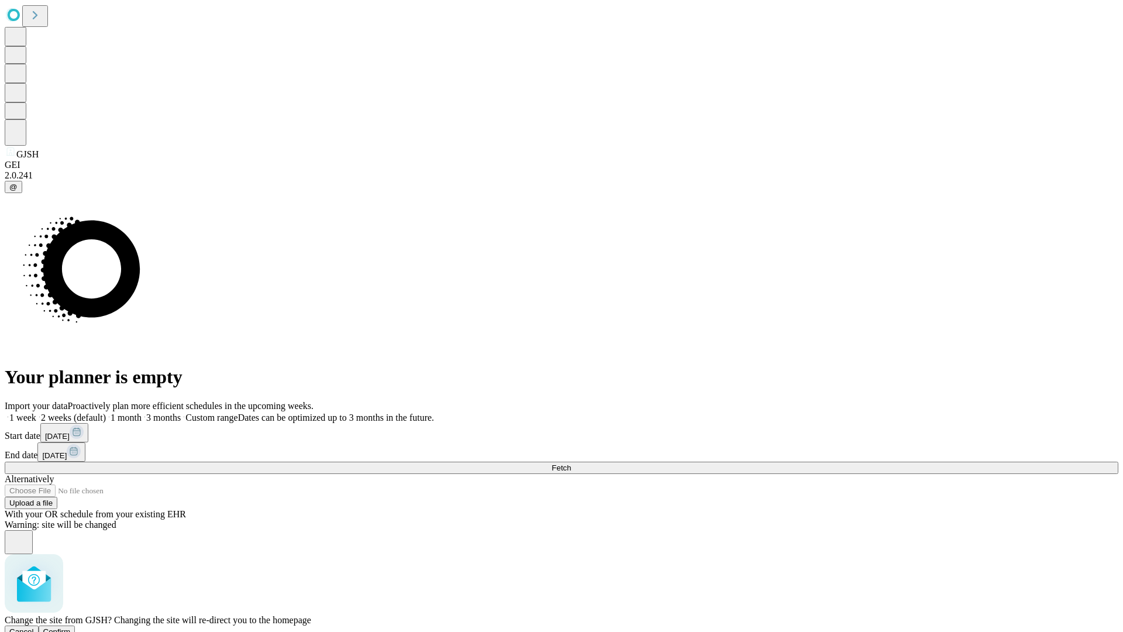
click at [71, 627] on span "Confirm" at bounding box center [56, 631] width 27 height 9
click at [571, 463] on span "Fetch" at bounding box center [561, 467] width 19 height 9
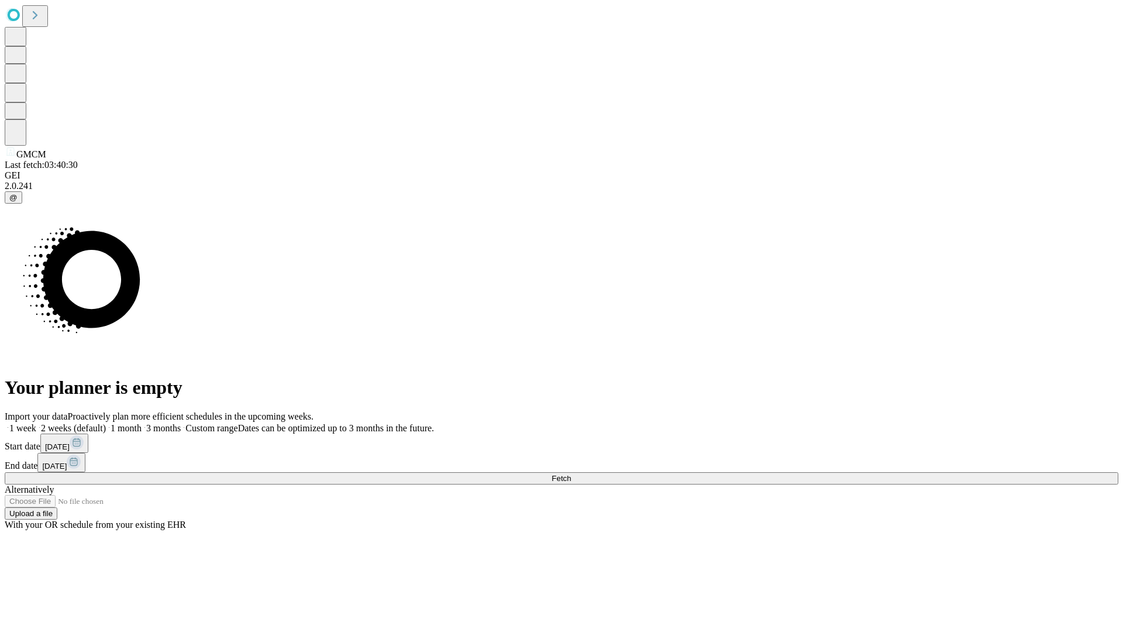
click at [571, 474] on span "Fetch" at bounding box center [561, 478] width 19 height 9
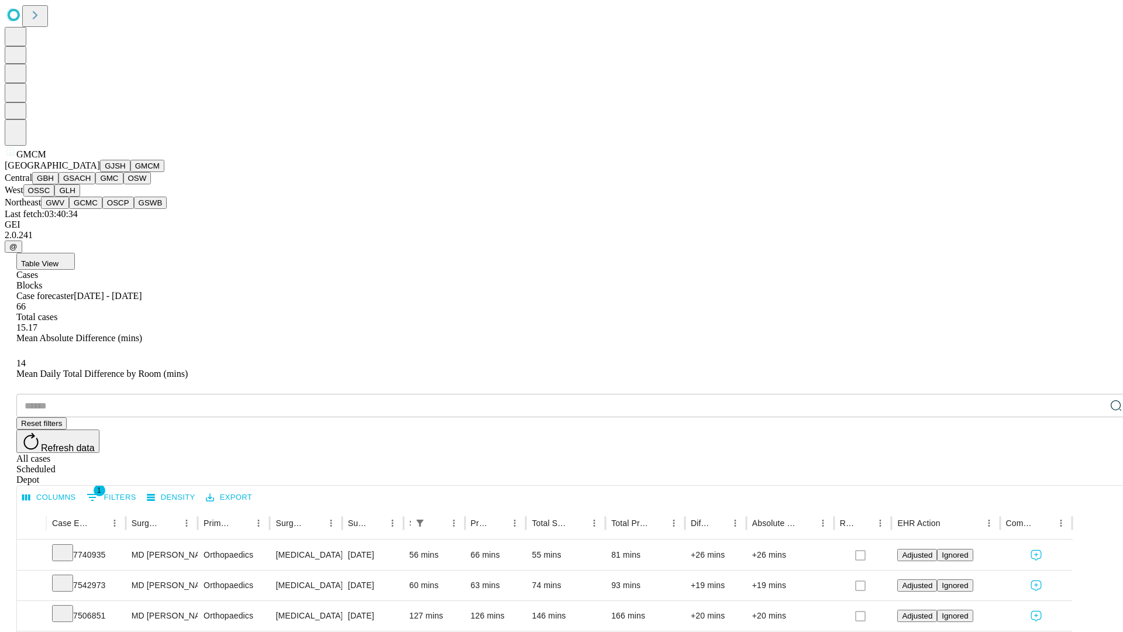
click at [59, 184] on button "GBH" at bounding box center [45, 178] width 26 height 12
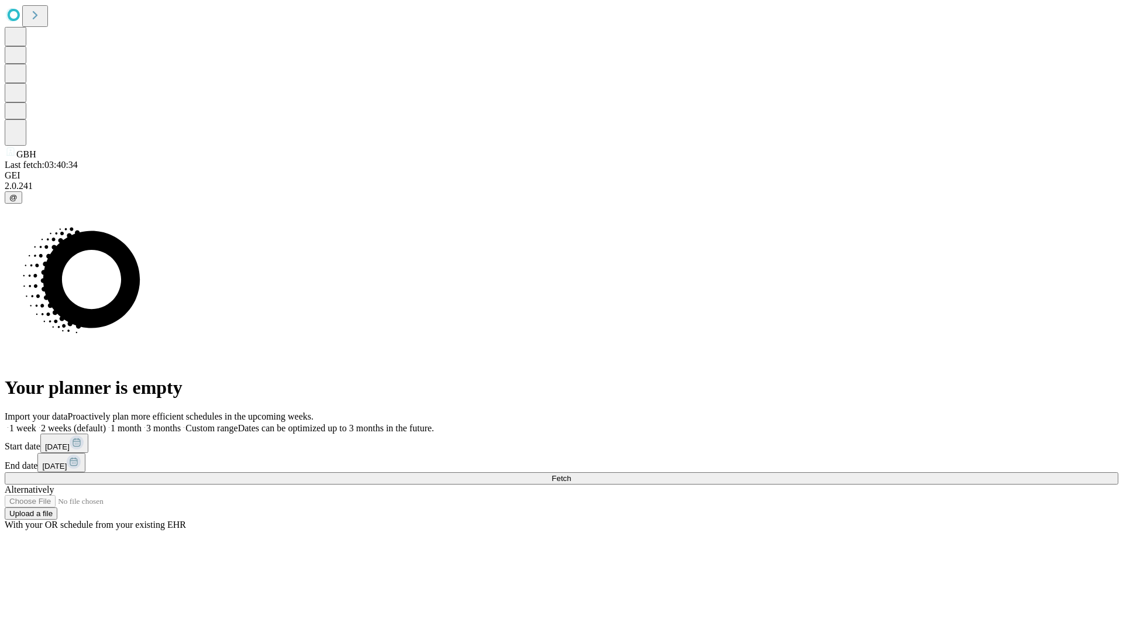
click at [571, 474] on span "Fetch" at bounding box center [561, 478] width 19 height 9
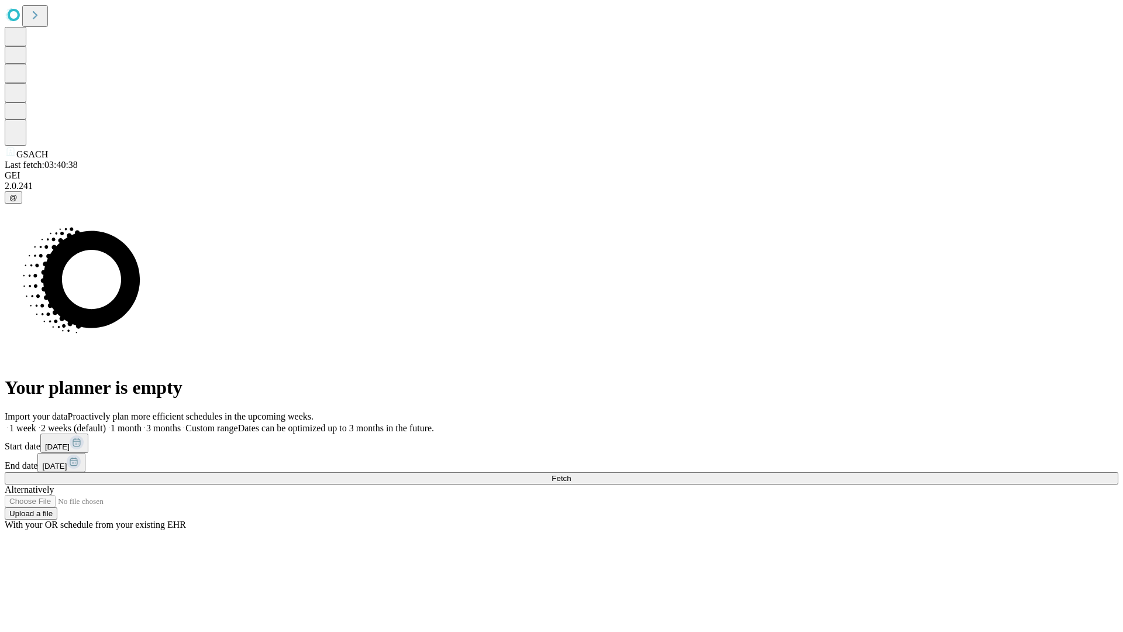
click at [571, 474] on span "Fetch" at bounding box center [561, 478] width 19 height 9
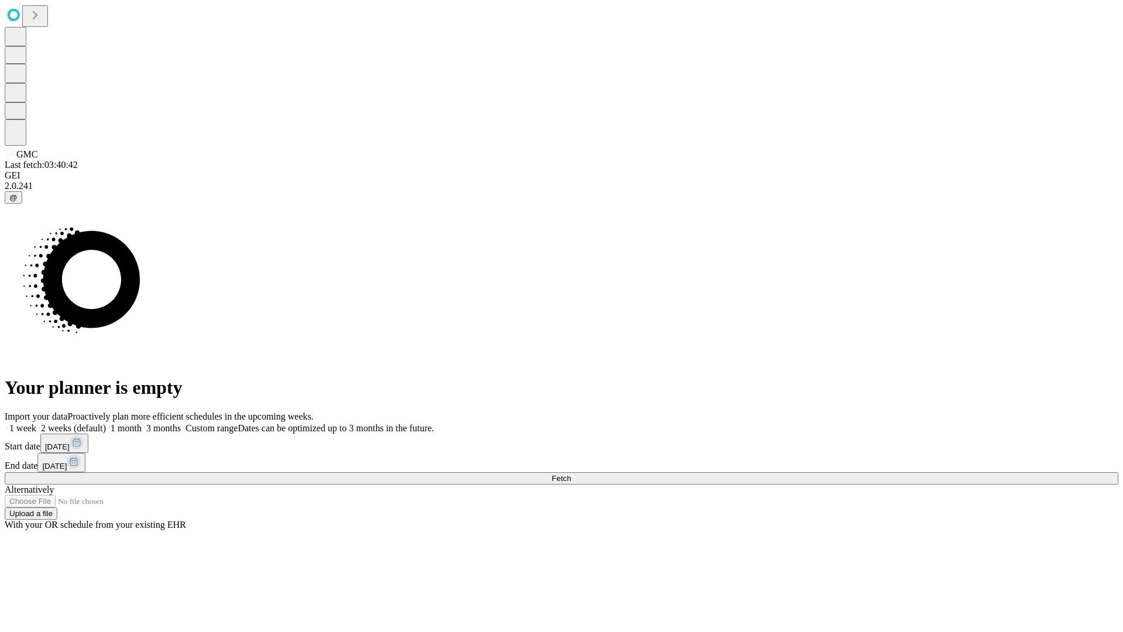
click at [571, 474] on span "Fetch" at bounding box center [561, 478] width 19 height 9
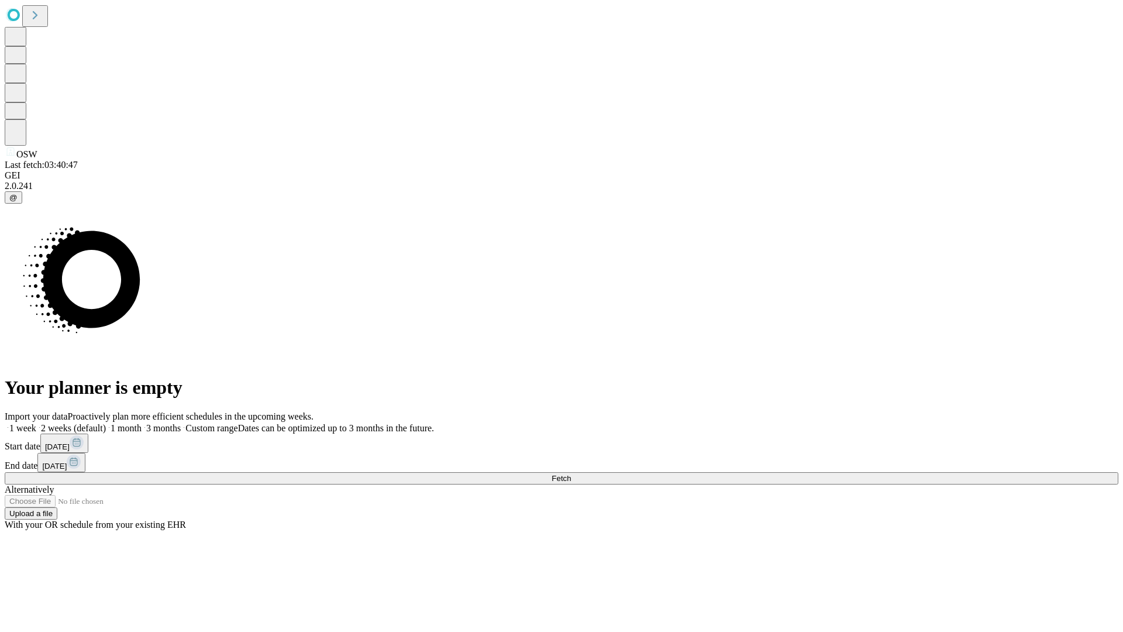
click at [571, 474] on span "Fetch" at bounding box center [561, 478] width 19 height 9
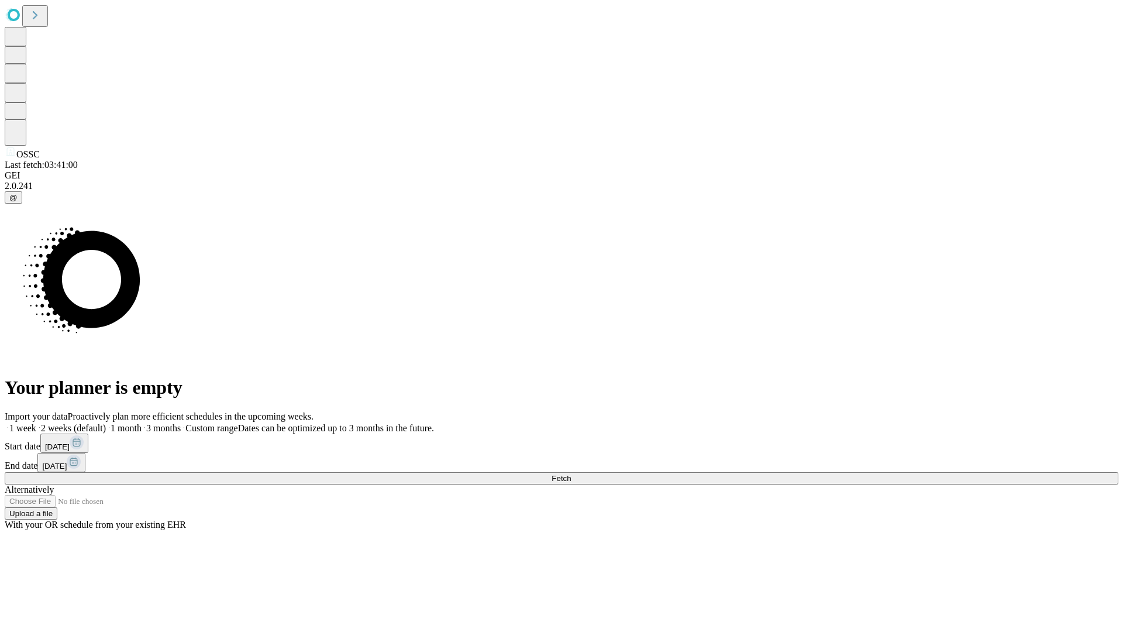
click at [571, 474] on span "Fetch" at bounding box center [561, 478] width 19 height 9
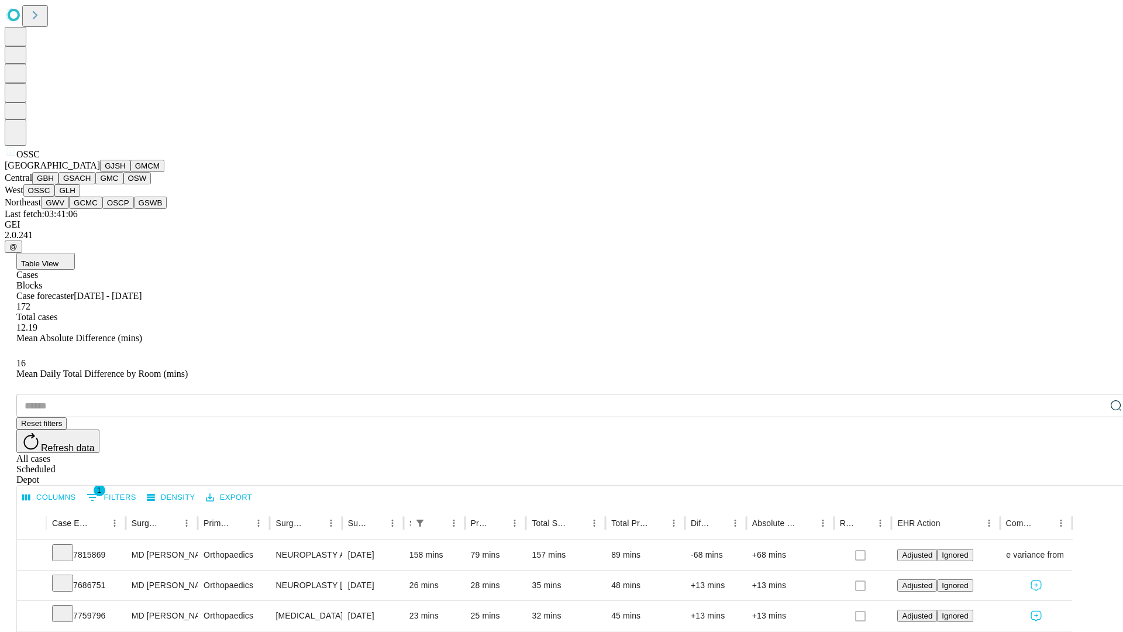
click at [80, 197] on button "GLH" at bounding box center [66, 190] width 25 height 12
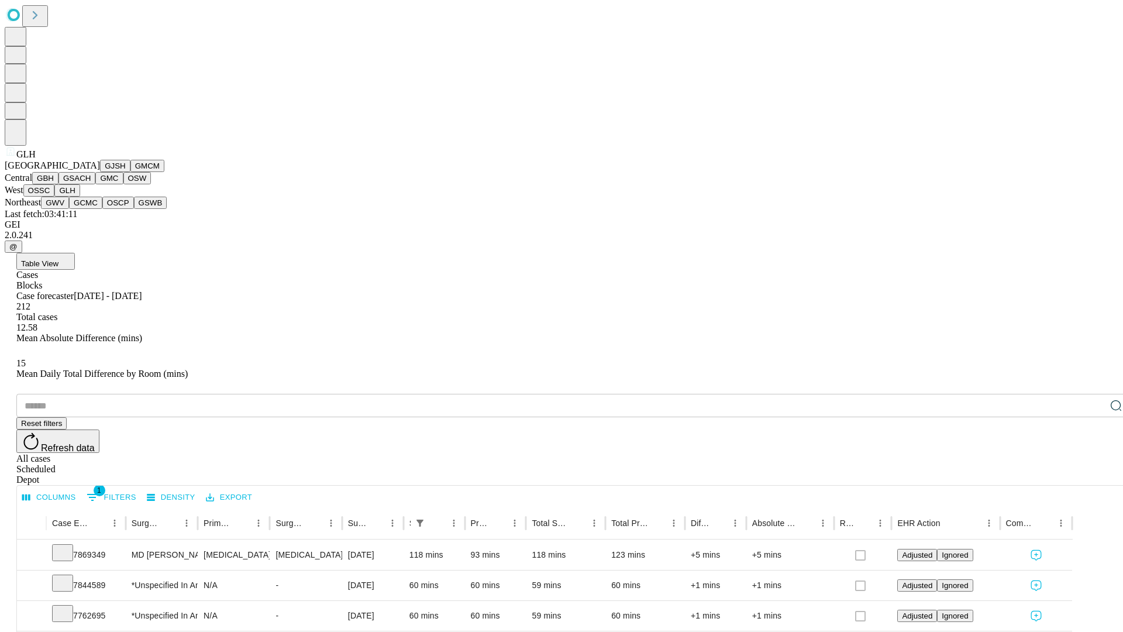
click at [69, 209] on button "GWV" at bounding box center [55, 203] width 28 height 12
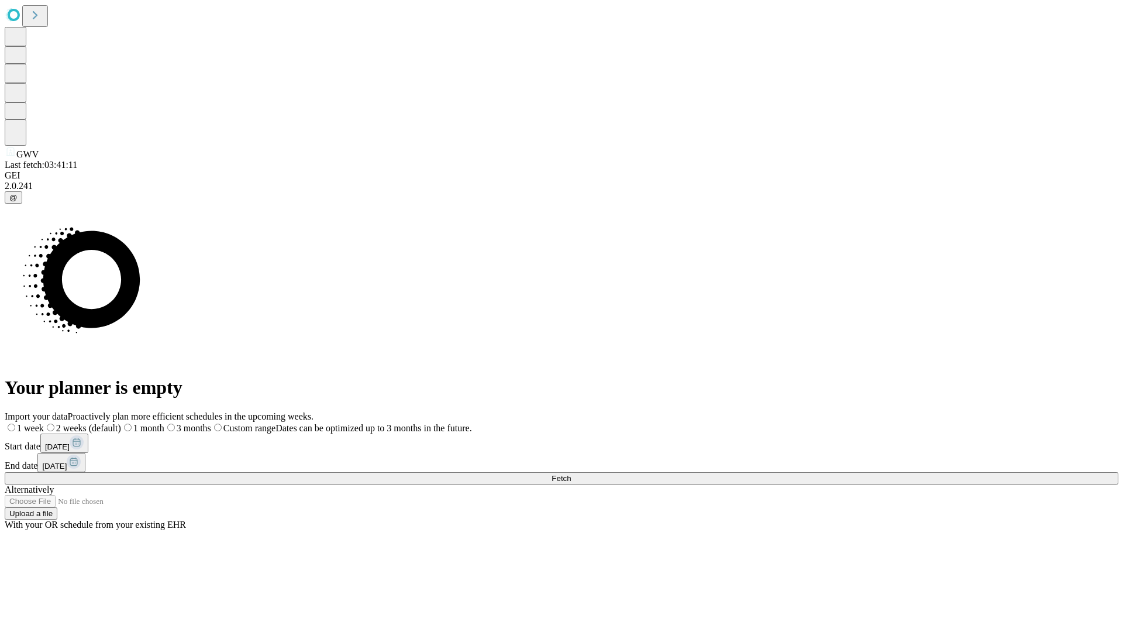
click at [571, 474] on span "Fetch" at bounding box center [561, 478] width 19 height 9
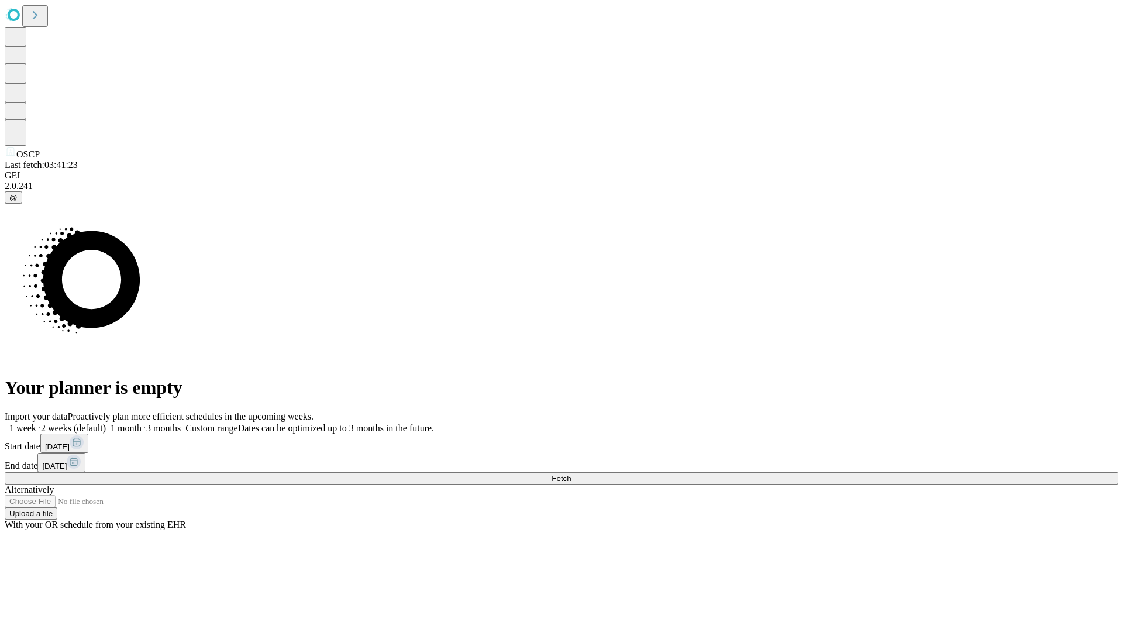
click at [571, 474] on span "Fetch" at bounding box center [561, 478] width 19 height 9
